Goal: Navigation & Orientation: Find specific page/section

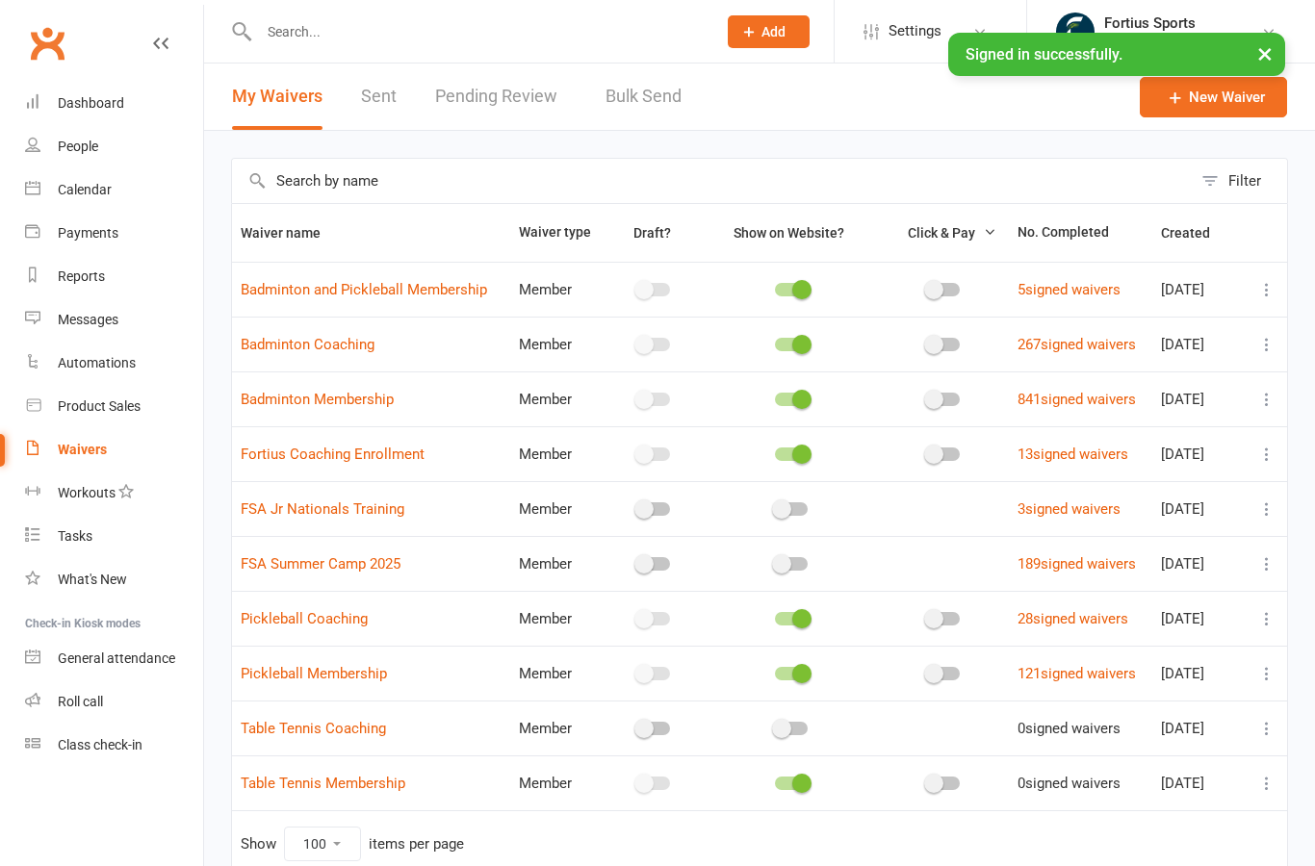
select select "100"
click at [85, 449] on div "Waivers" at bounding box center [82, 449] width 49 height 15
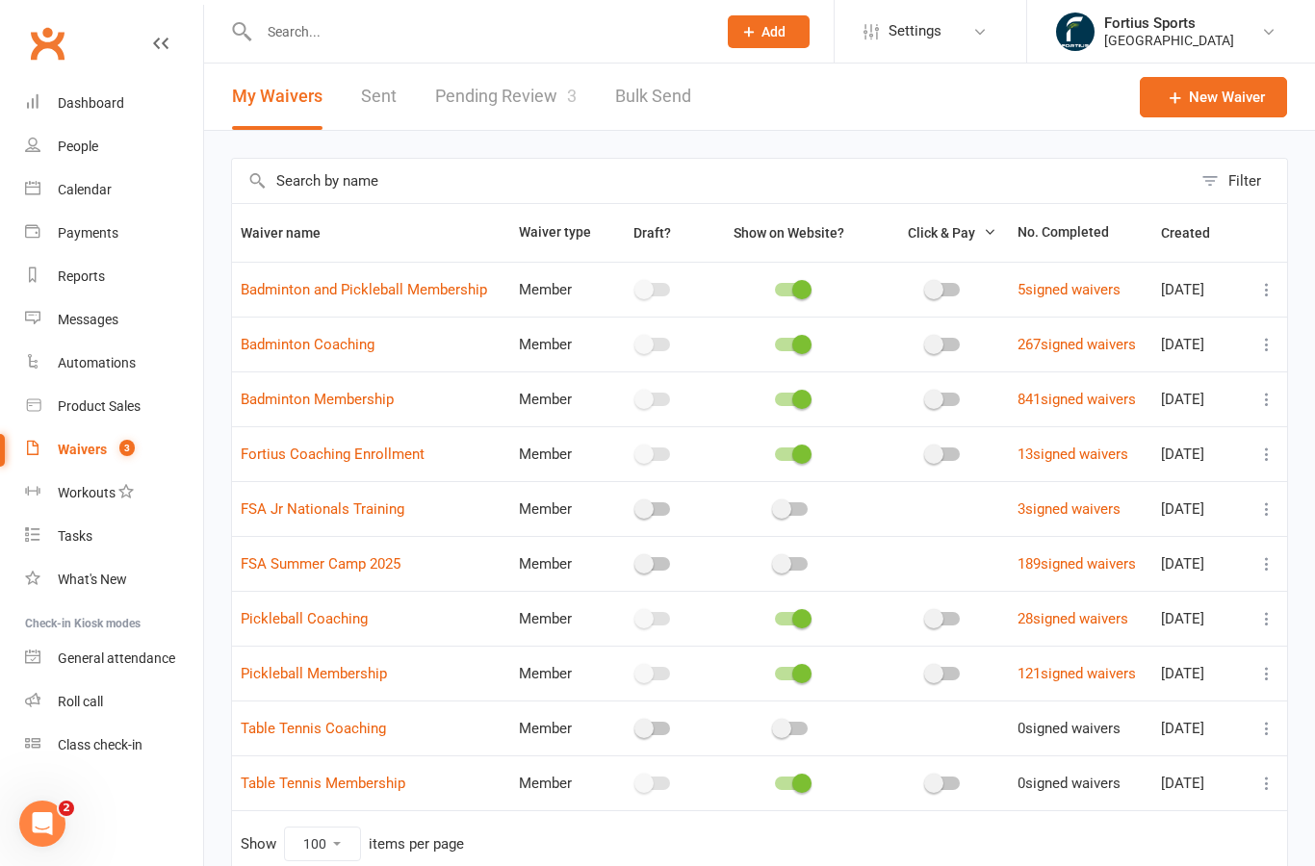
click at [528, 102] on link "Pending Review 3" at bounding box center [505, 97] width 141 height 66
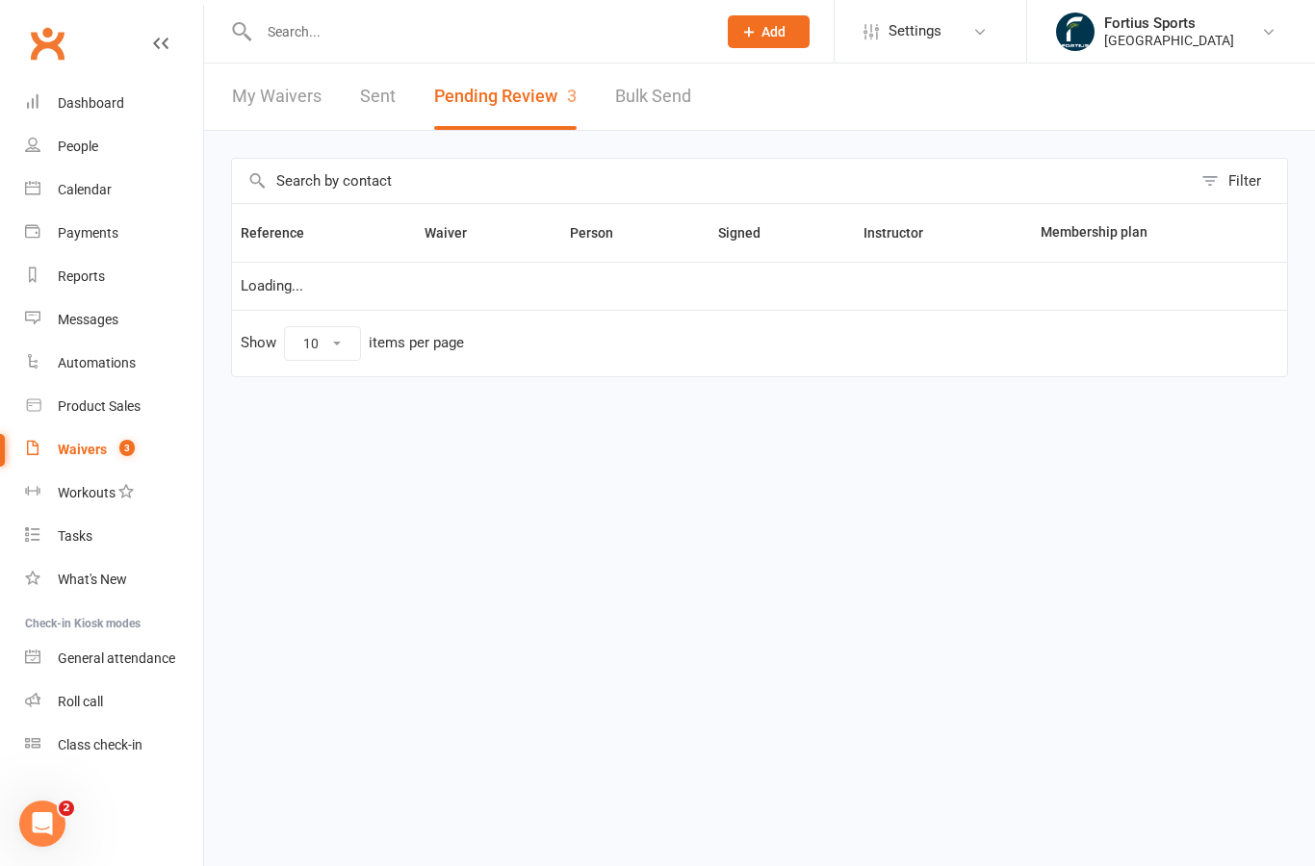
select select "100"
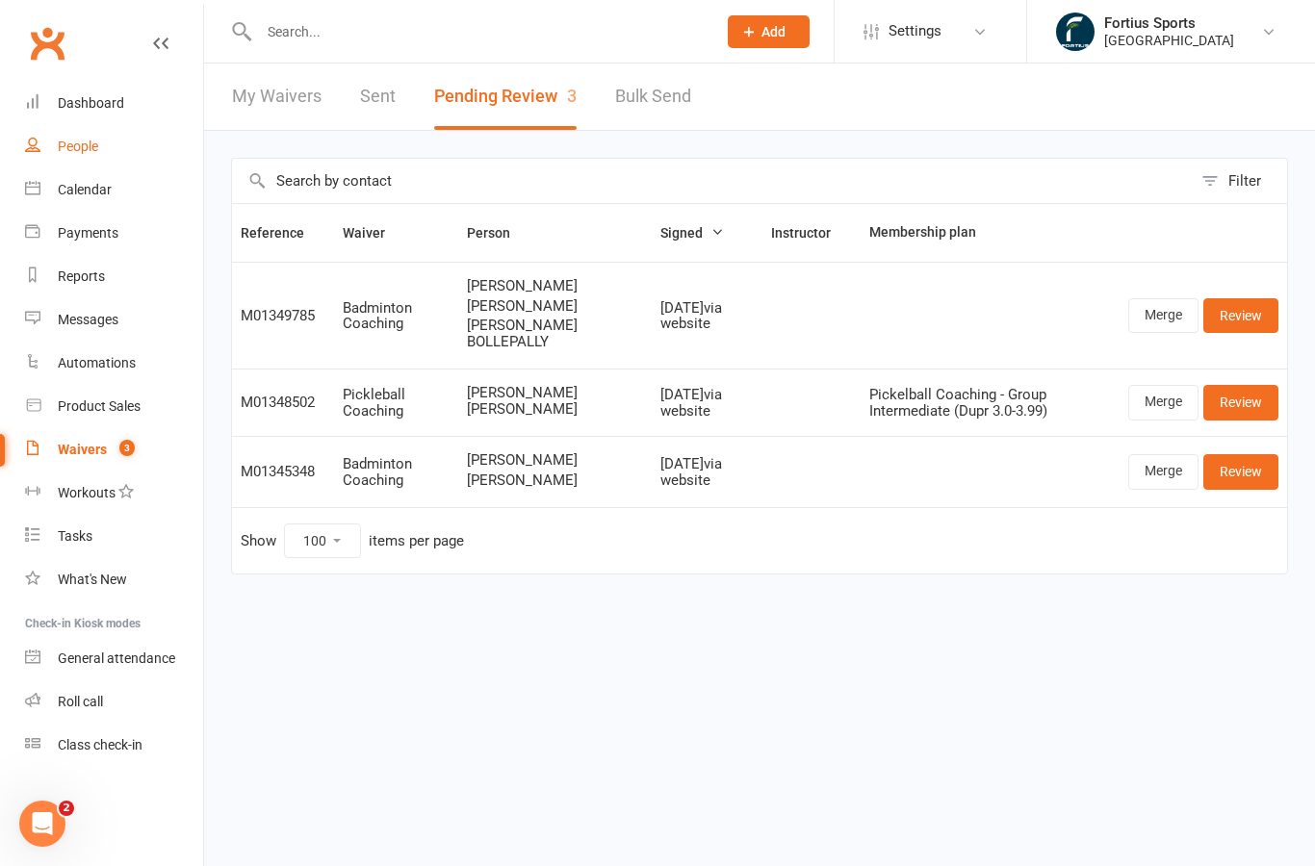
click at [72, 143] on div "People" at bounding box center [78, 146] width 40 height 15
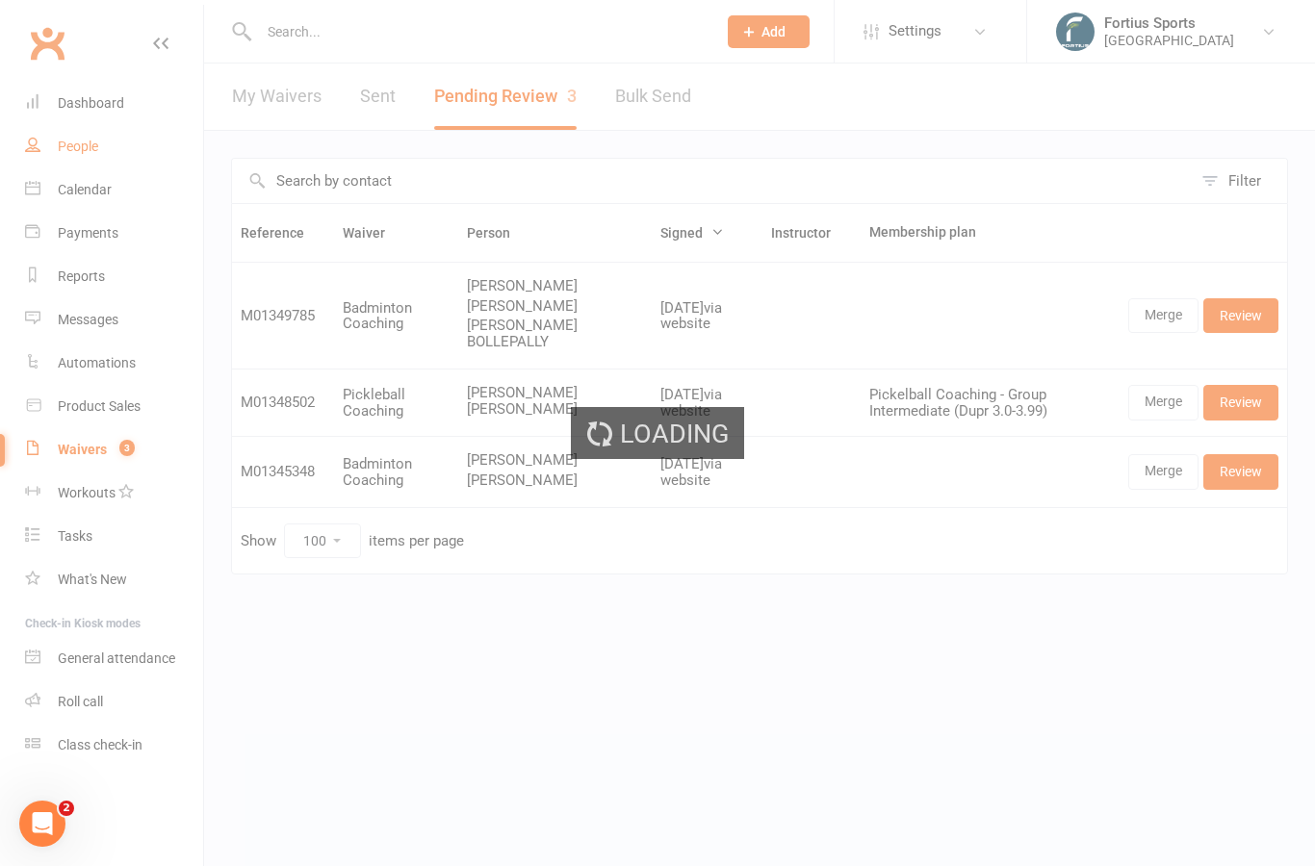
select select "100"
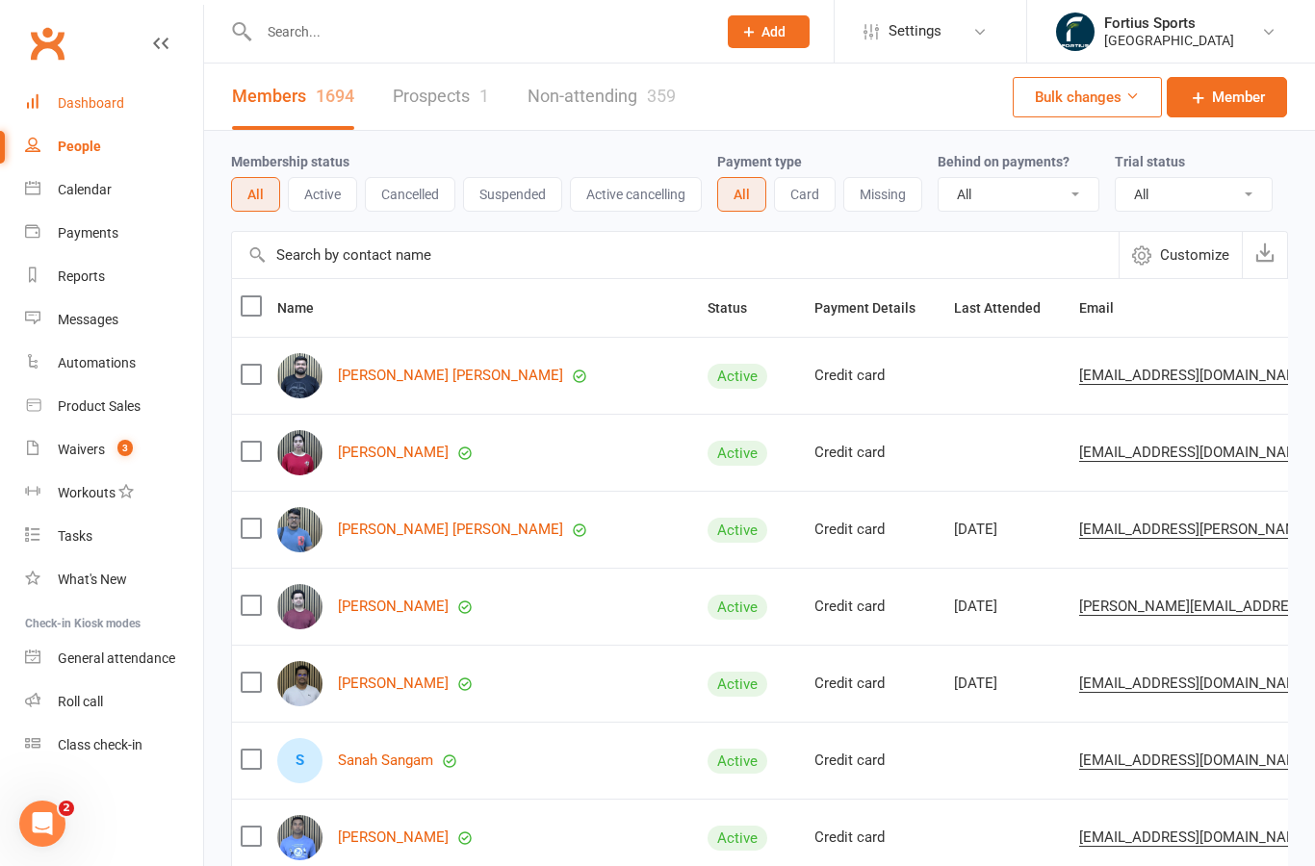
click at [79, 99] on div "Dashboard" at bounding box center [91, 102] width 66 height 15
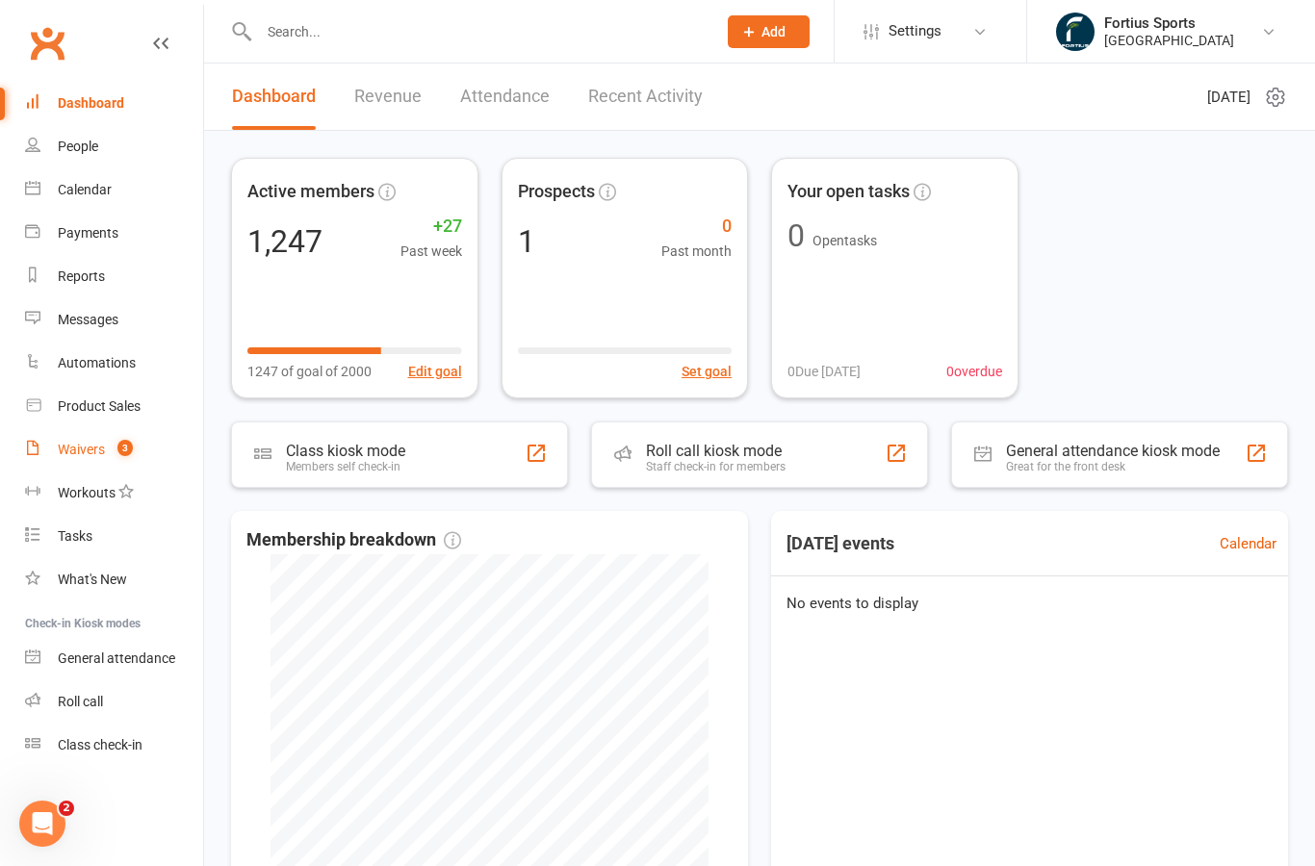
click at [87, 452] on div "Waivers" at bounding box center [81, 449] width 47 height 15
select select "100"
